Goal: Navigation & Orientation: Find specific page/section

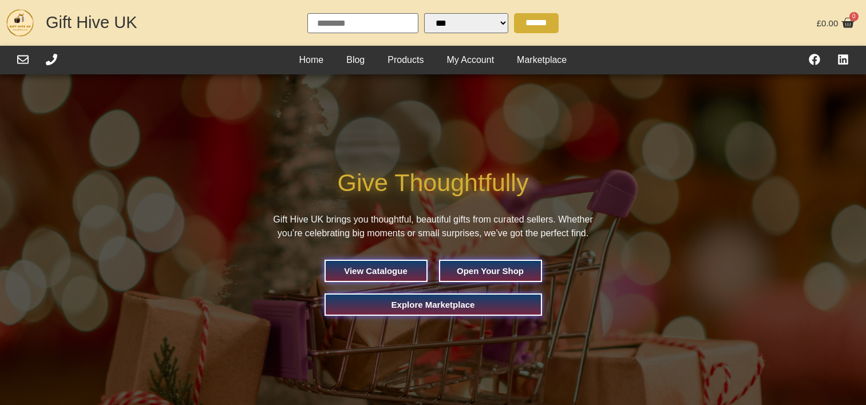
scroll to position [1458, 0]
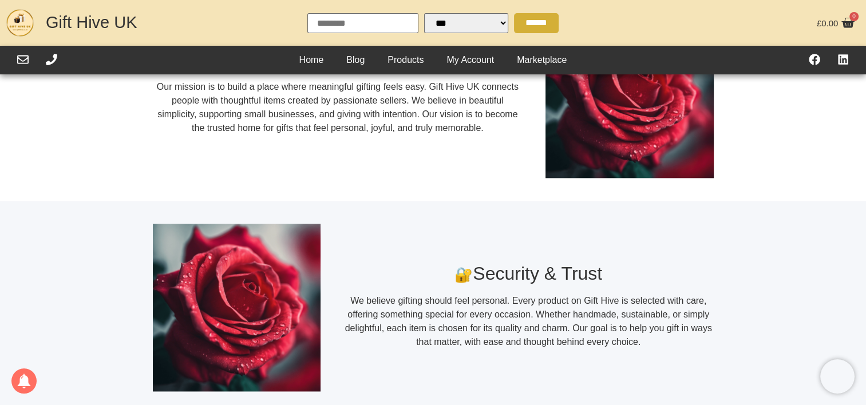
click at [257, 201] on div "🔐 Security & Trust We believe gifting should feel personal. Every product on Gi…" at bounding box center [433, 307] width 572 height 213
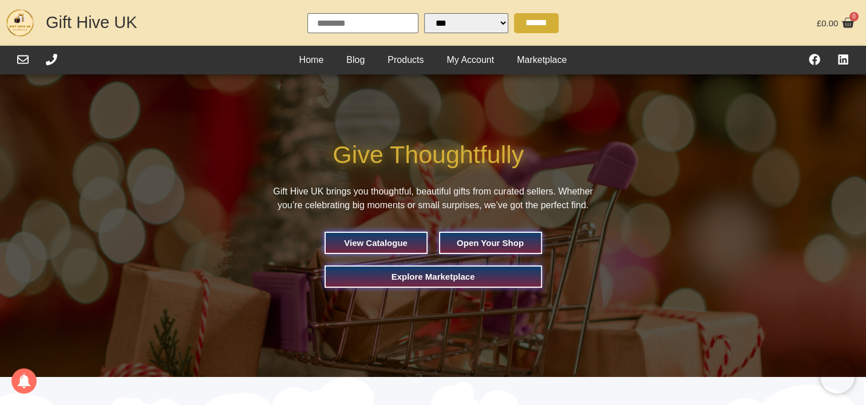
scroll to position [0, 0]
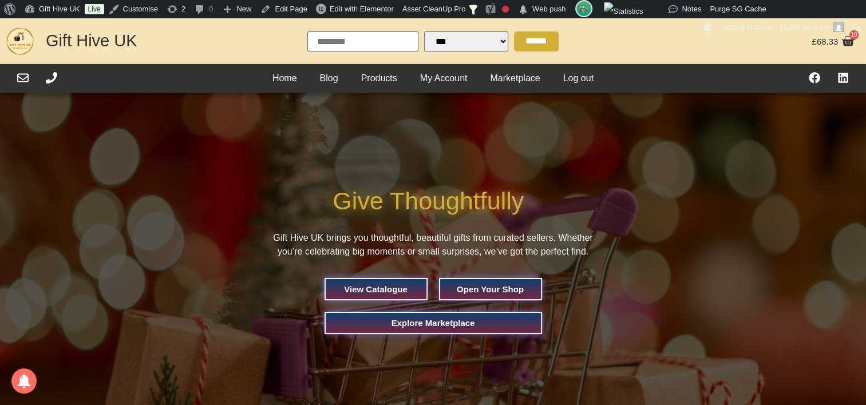
select select "Language Translate Widget"
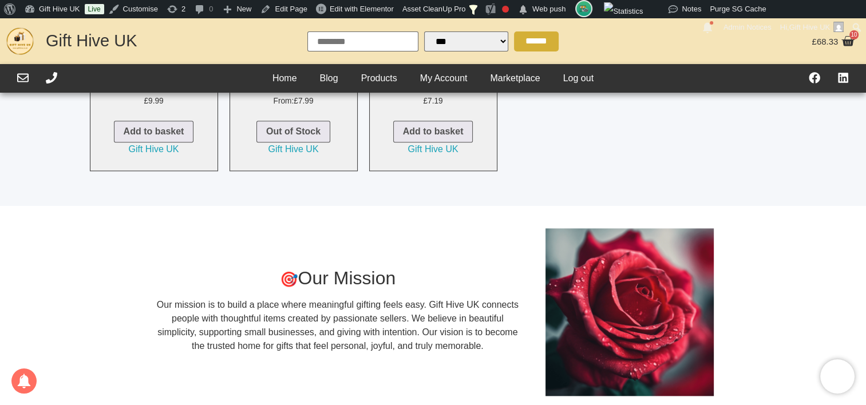
scroll to position [973, 0]
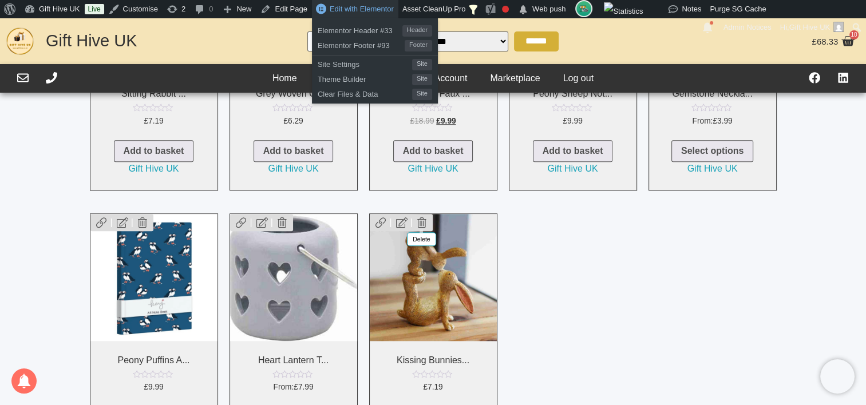
click at [357, 16] on link "Edit with Elementor" at bounding box center [355, 9] width 86 height 18
